Goal: Find specific page/section: Find specific page/section

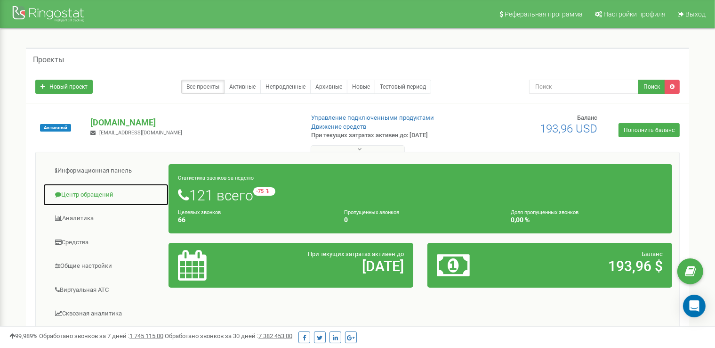
click at [85, 193] on link "Центр обращений" at bounding box center [106, 194] width 126 height 23
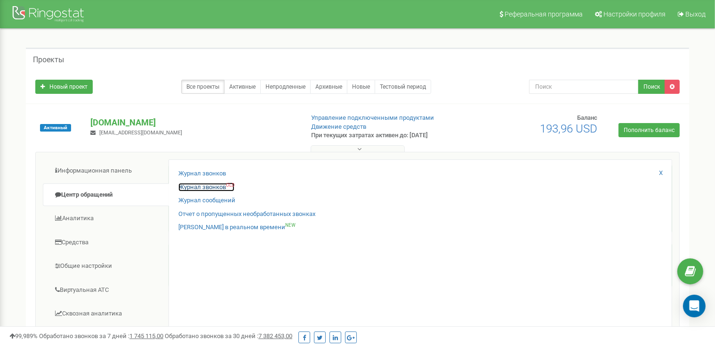
click at [215, 186] on link "Журнал звонков OLD" at bounding box center [206, 187] width 56 height 9
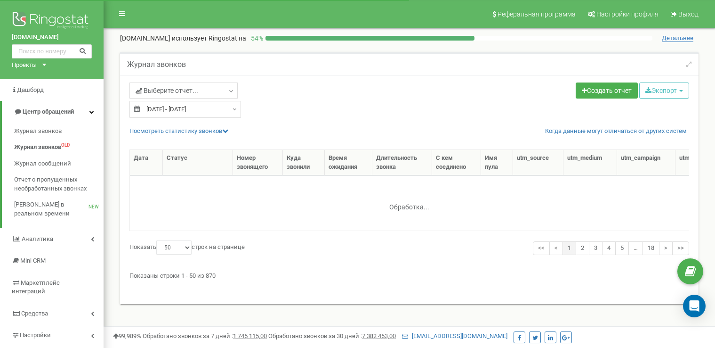
select select "50"
